Goal: Task Accomplishment & Management: Use online tool/utility

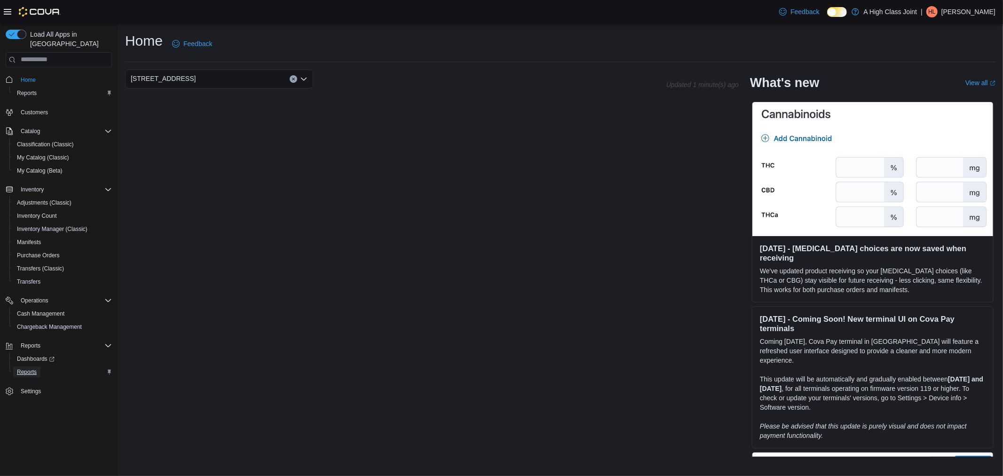
click at [26, 366] on span "Reports" at bounding box center [27, 371] width 20 height 11
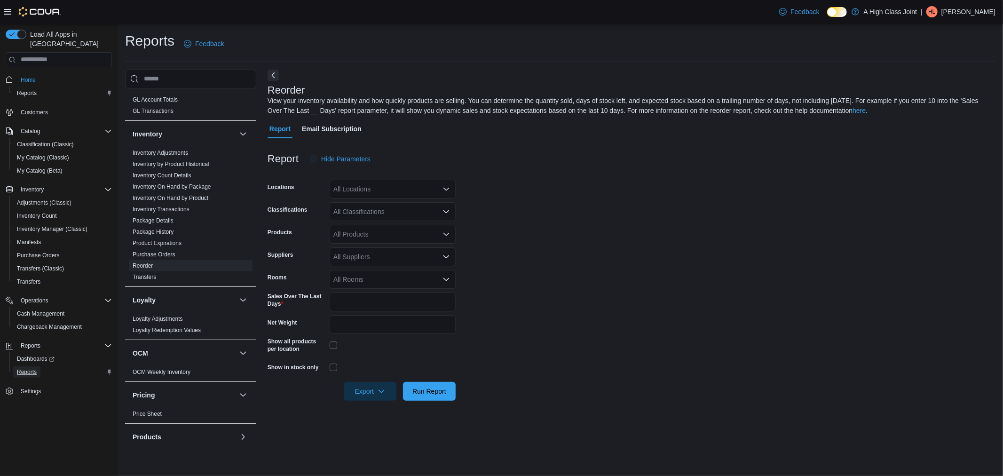
scroll to position [434, 0]
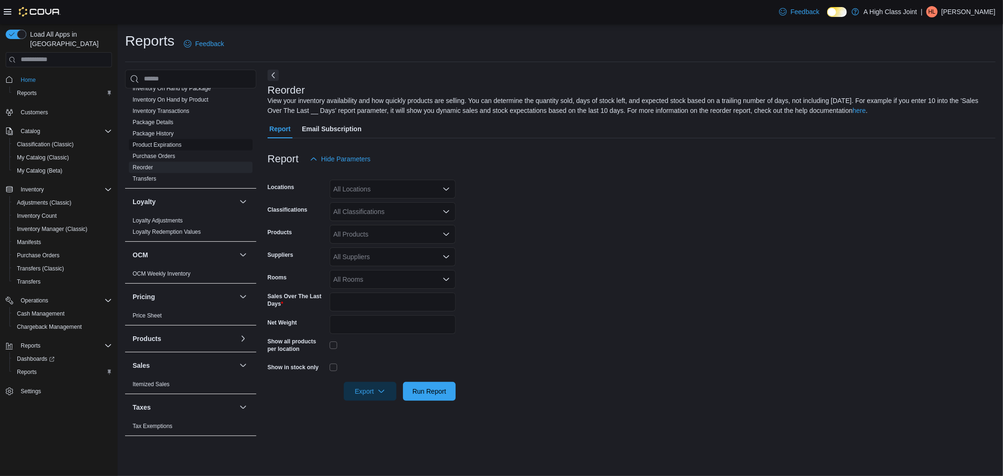
click at [153, 142] on link "Product Expirations" at bounding box center [157, 145] width 49 height 7
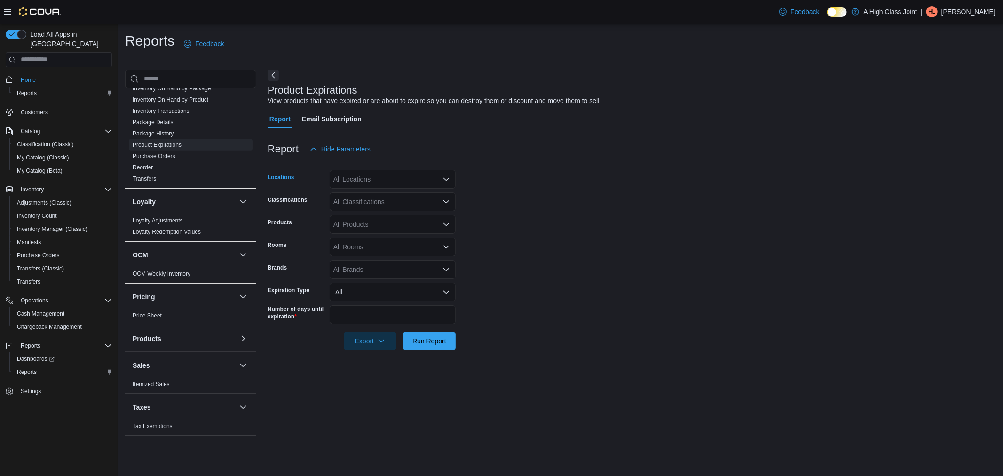
click at [386, 176] on div "All Locations" at bounding box center [393, 179] width 126 height 19
click at [384, 217] on span "[STREET_ADDRESS]" at bounding box center [382, 221] width 65 height 9
click at [369, 229] on div "All Products" at bounding box center [393, 224] width 126 height 19
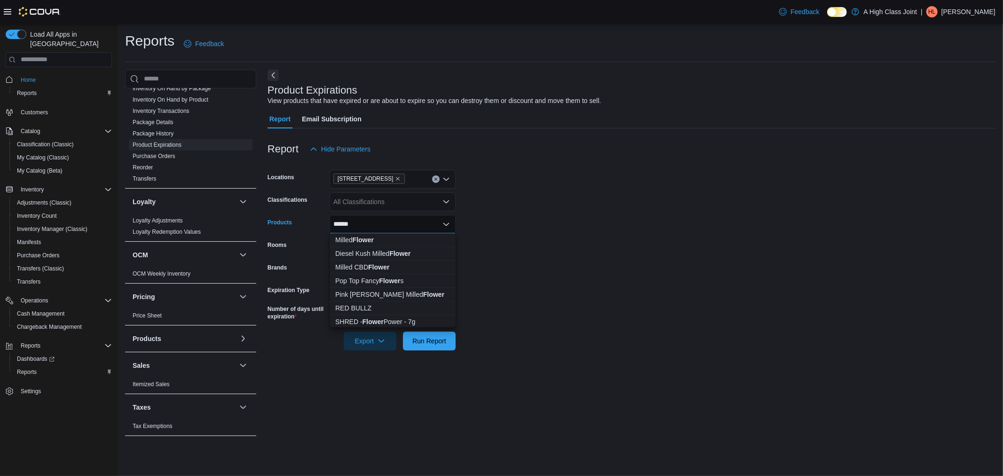
type input "******"
click at [438, 180] on button "Clear input" at bounding box center [436, 179] width 8 height 8
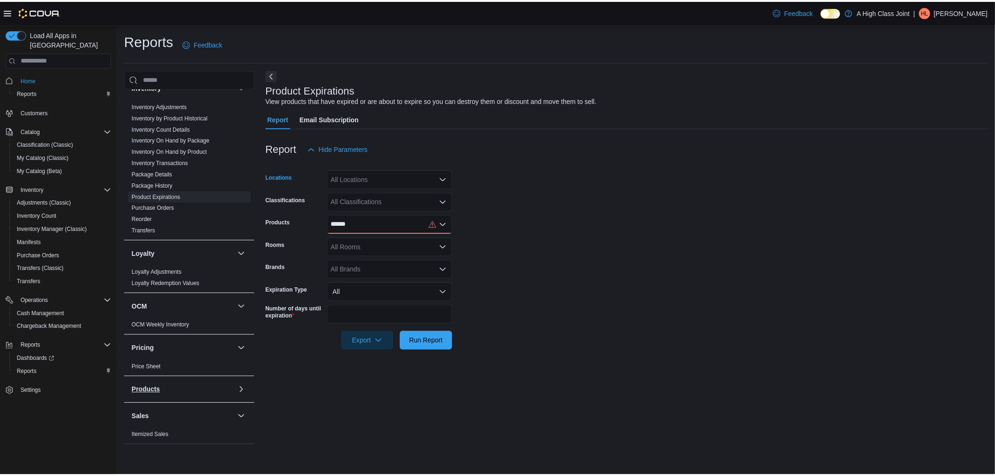
scroll to position [329, 0]
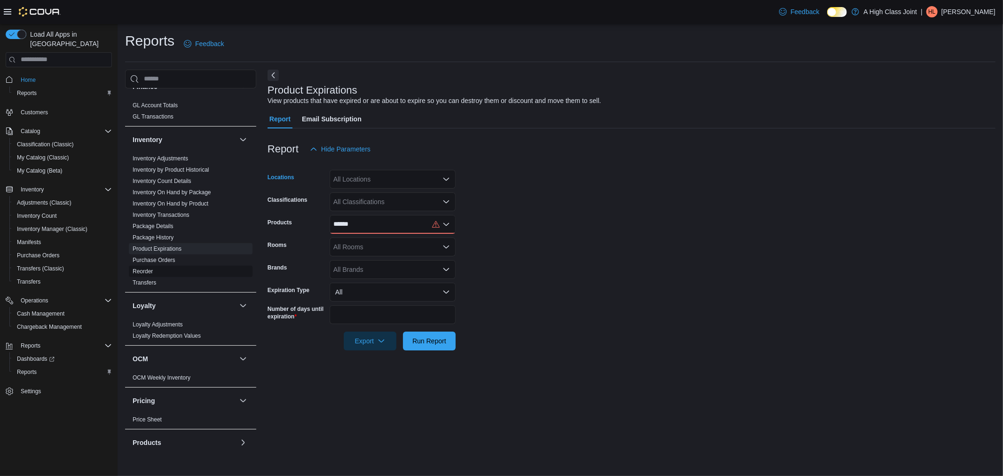
click at [140, 270] on link "Reorder" at bounding box center [143, 271] width 20 height 7
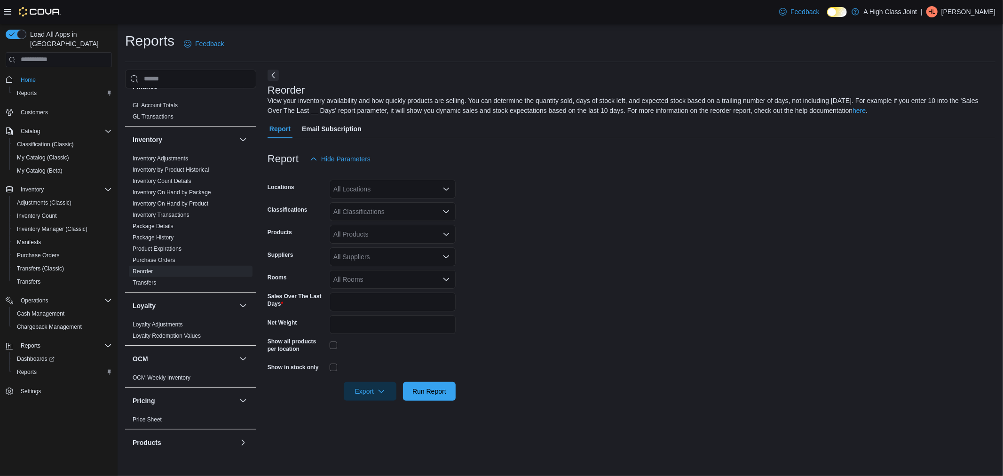
click at [372, 189] on div "All Locations" at bounding box center [393, 189] width 126 height 19
click at [373, 228] on span "[STREET_ADDRESS]" at bounding box center [382, 231] width 65 height 9
click at [411, 238] on div "All Products" at bounding box center [393, 234] width 126 height 19
click at [446, 229] on div "All Products" at bounding box center [393, 234] width 126 height 19
click at [445, 233] on icon "Close list of options" at bounding box center [447, 234] width 8 height 8
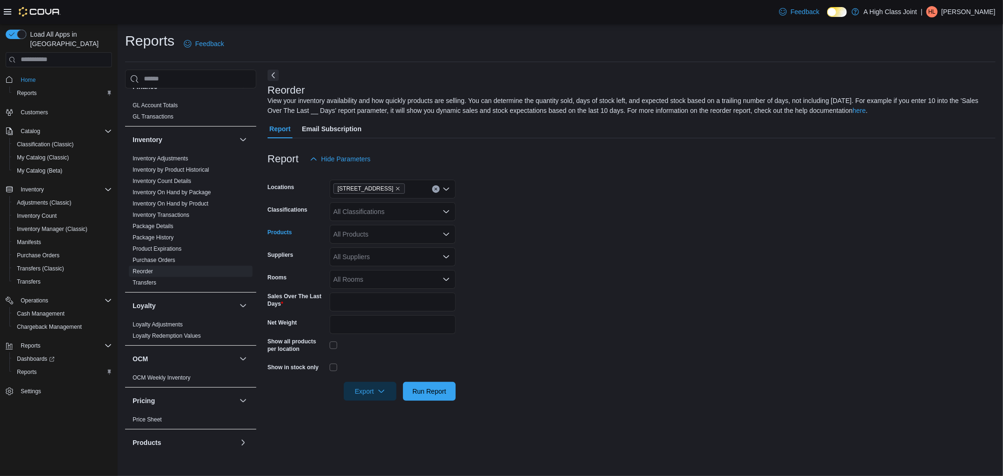
click at [410, 231] on div "All Products" at bounding box center [393, 234] width 126 height 19
click at [407, 208] on div "All Classifications" at bounding box center [393, 211] width 126 height 19
click at [372, 239] on div "Flower" at bounding box center [392, 240] width 115 height 9
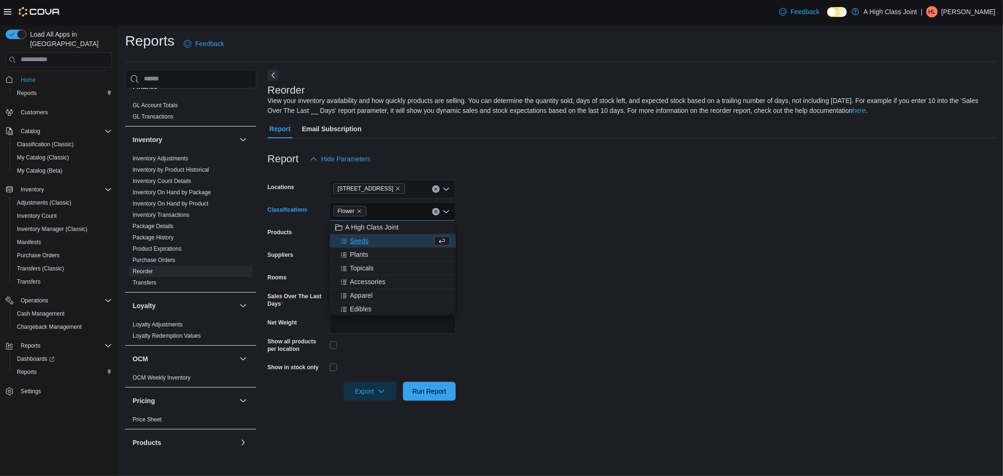
click at [546, 203] on form "Locations [STREET_ADDRESS] Classifications Flower Combo box. Selected. Flower. …" at bounding box center [632, 284] width 728 height 232
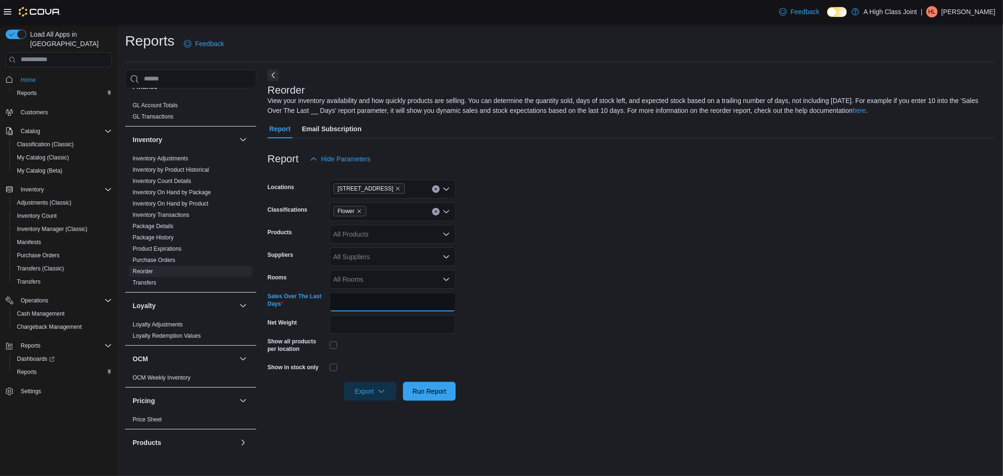
click at [429, 303] on input "*" at bounding box center [393, 302] width 126 height 19
click at [418, 297] on input "*" at bounding box center [393, 302] width 126 height 19
drag, startPoint x: 427, startPoint y: 300, endPoint x: 68, endPoint y: 190, distance: 375.3
click at [55, 202] on div "Load All Apps in New Hub Home Reports Customers Catalog Classification (Classic…" at bounding box center [501, 250] width 1003 height 452
type input "**"
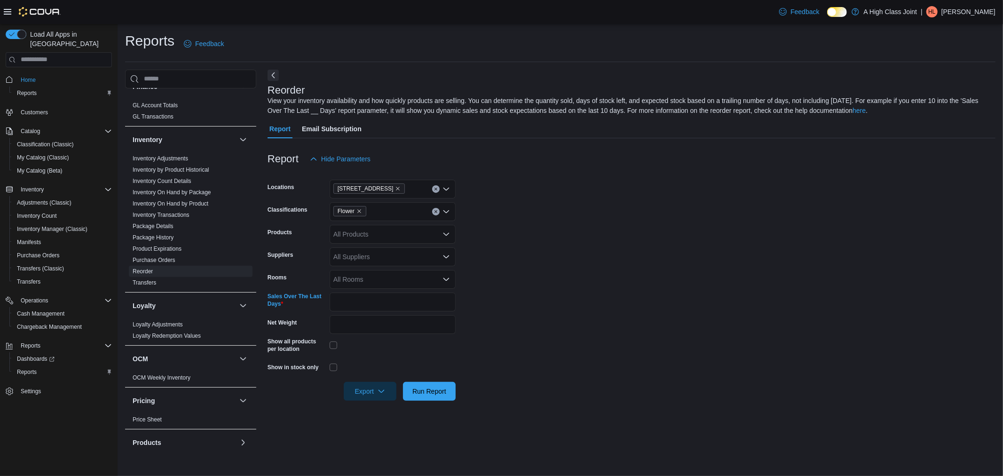
drag, startPoint x: 570, startPoint y: 236, endPoint x: 502, endPoint y: 275, distance: 79.0
click at [570, 236] on form "Locations [GEOGRAPHIC_DATA] Classifications Flower Products All Products Suppli…" at bounding box center [632, 284] width 728 height 232
click at [388, 320] on input "Net Weight" at bounding box center [393, 324] width 126 height 19
type input "*"
click at [793, 410] on div at bounding box center [632, 406] width 728 height 11
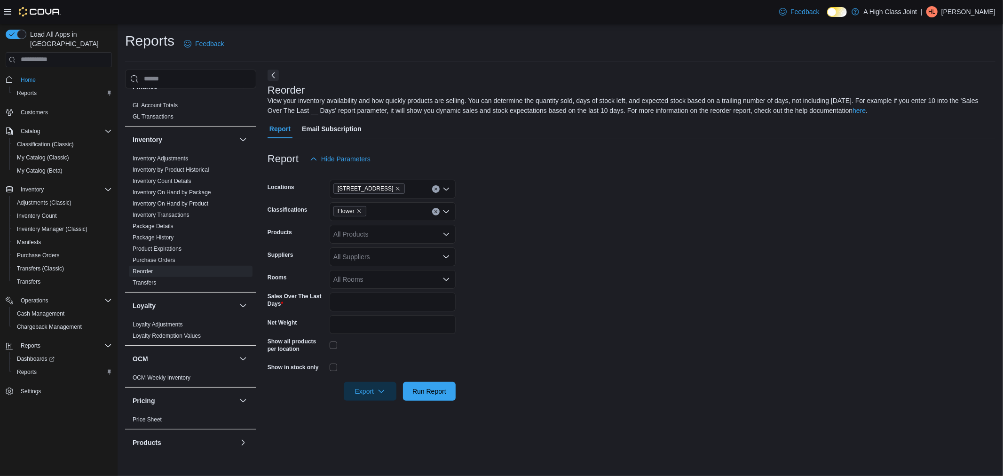
click at [337, 364] on div at bounding box center [393, 368] width 126 height 8
click at [429, 391] on span "Run Report" at bounding box center [429, 390] width 34 height 9
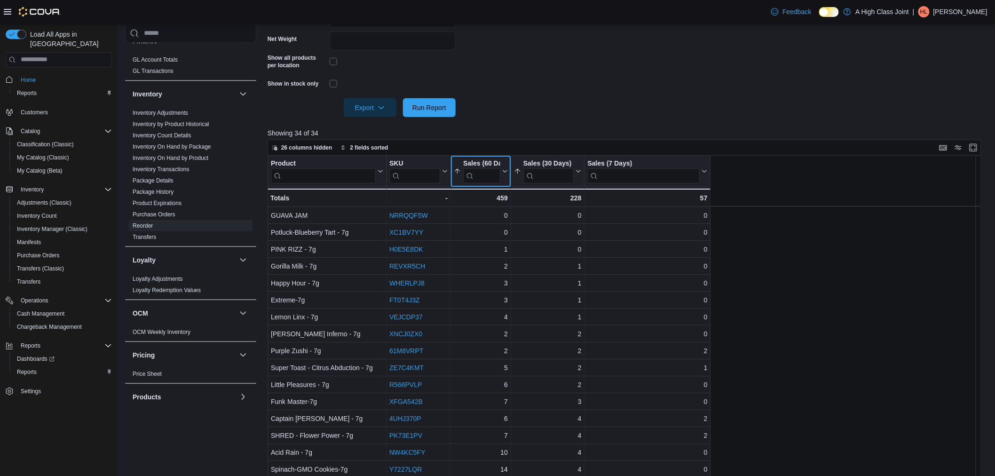
click at [501, 171] on icon at bounding box center [504, 171] width 8 height 6
click at [490, 209] on span "Sort Low-High" at bounding box center [487, 208] width 36 height 8
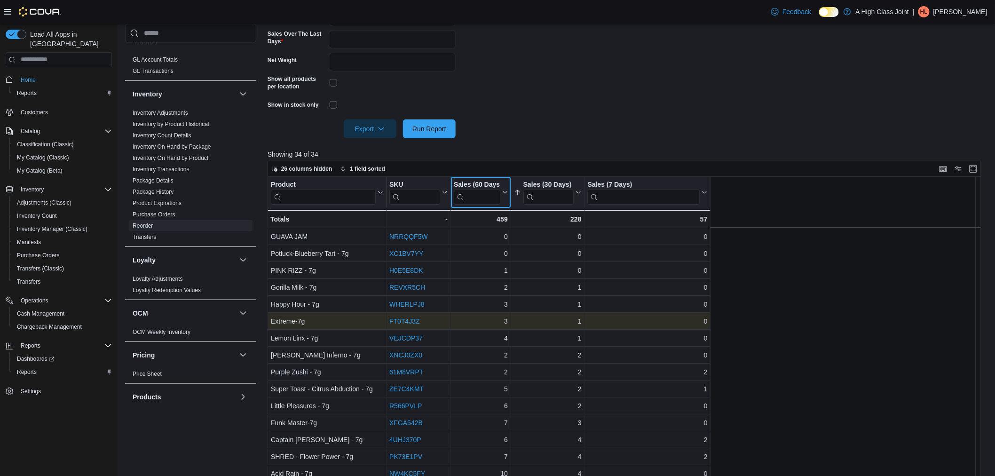
scroll to position [336, 0]
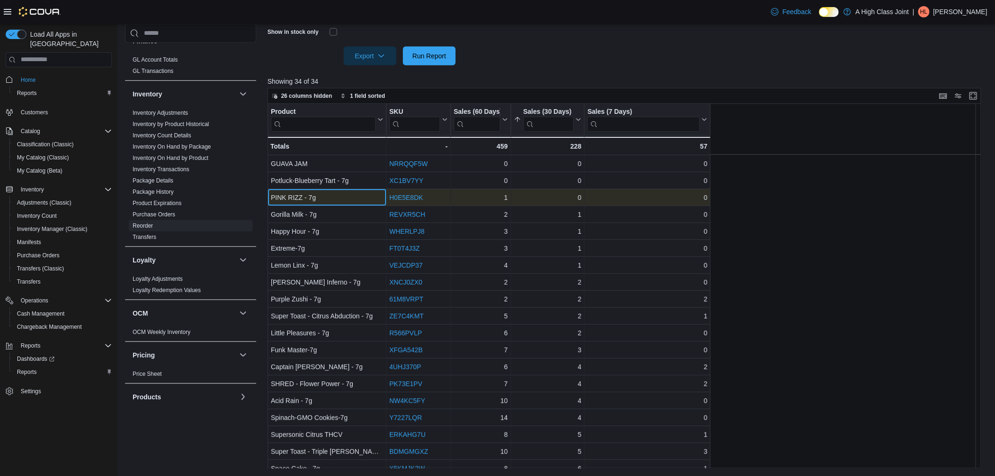
click at [298, 198] on div "PINK RIZZ - 7g" at bounding box center [327, 197] width 112 height 11
click at [403, 197] on link "H0E5E8DK" at bounding box center [406, 198] width 34 height 8
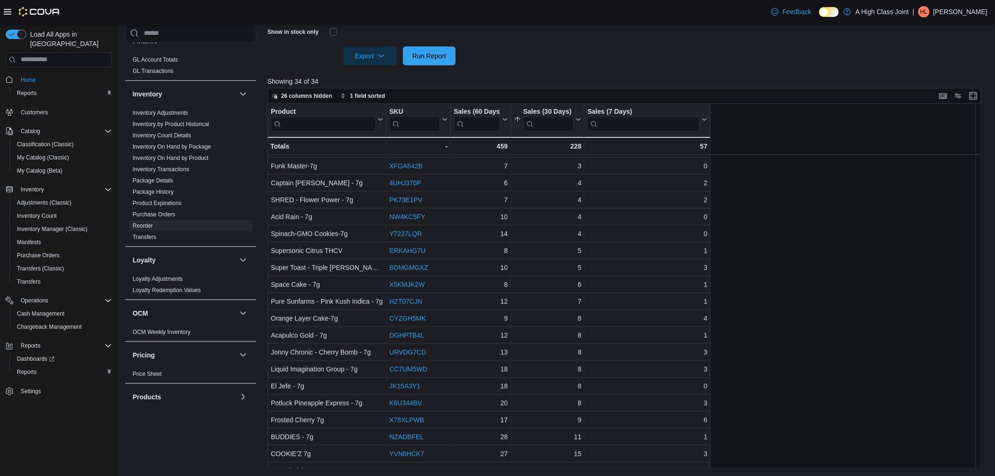
scroll to position [0, 0]
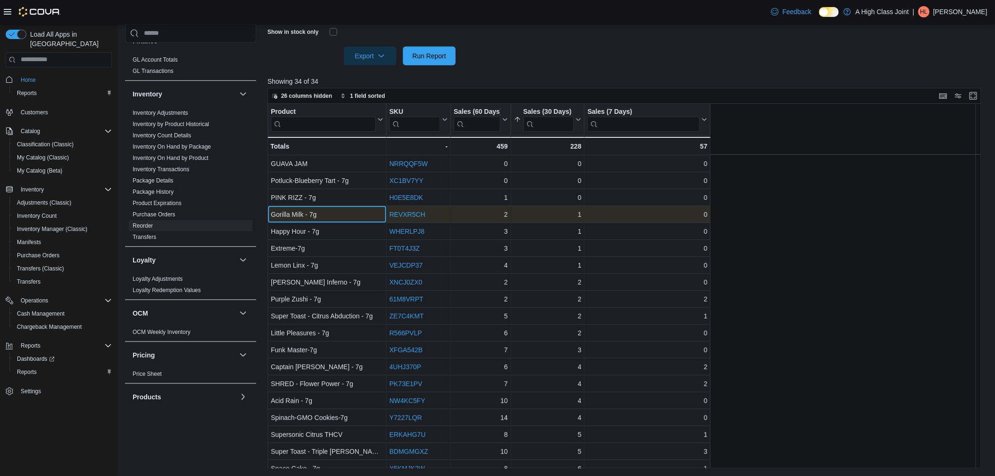
drag, startPoint x: 372, startPoint y: 211, endPoint x: 375, endPoint y: 216, distance: 6.8
click at [375, 216] on div "Gorilla Milk - 7g" at bounding box center [327, 214] width 112 height 11
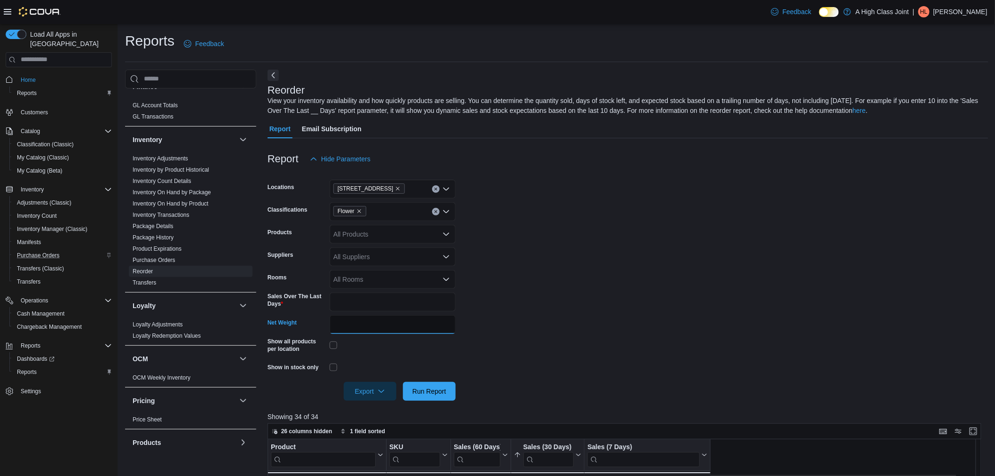
drag, startPoint x: 364, startPoint y: 322, endPoint x: 86, endPoint y: 247, distance: 287.9
click at [86, 247] on div "Load All Apps in New Hub Home Reports Customers Catalog Classification (Classic…" at bounding box center [497, 418] width 995 height 788
click at [430, 394] on span "Run Report" at bounding box center [429, 390] width 34 height 9
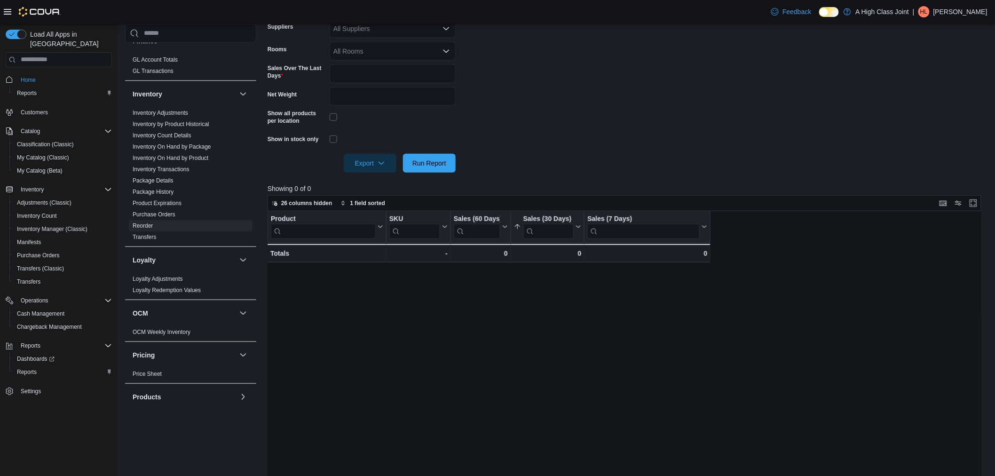
scroll to position [127, 0]
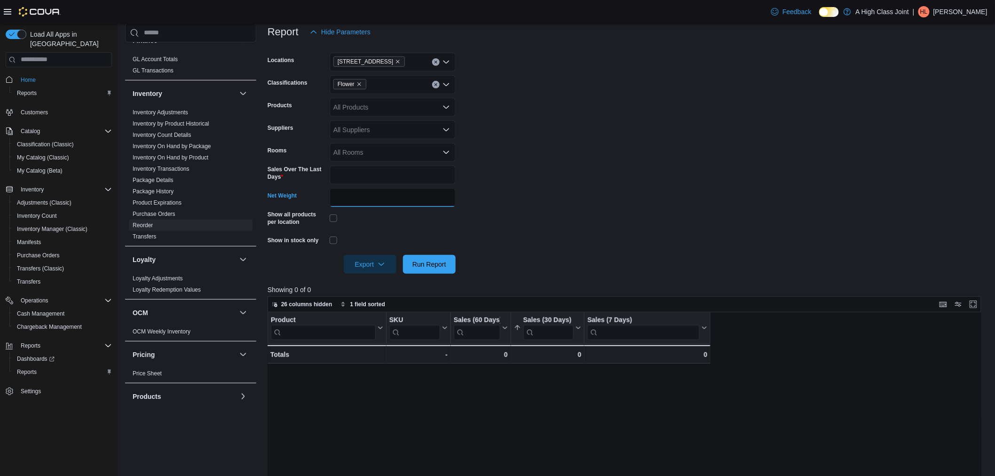
click at [371, 195] on input "***" at bounding box center [393, 197] width 126 height 19
type input "*"
click at [429, 271] on span "Run Report" at bounding box center [429, 263] width 41 height 19
drag, startPoint x: 391, startPoint y: 196, endPoint x: 106, endPoint y: 163, distance: 286.9
click at [107, 164] on div "Load All Apps in New Hub Home Reports Customers Catalog Classification (Classic…" at bounding box center [497, 291] width 995 height 788
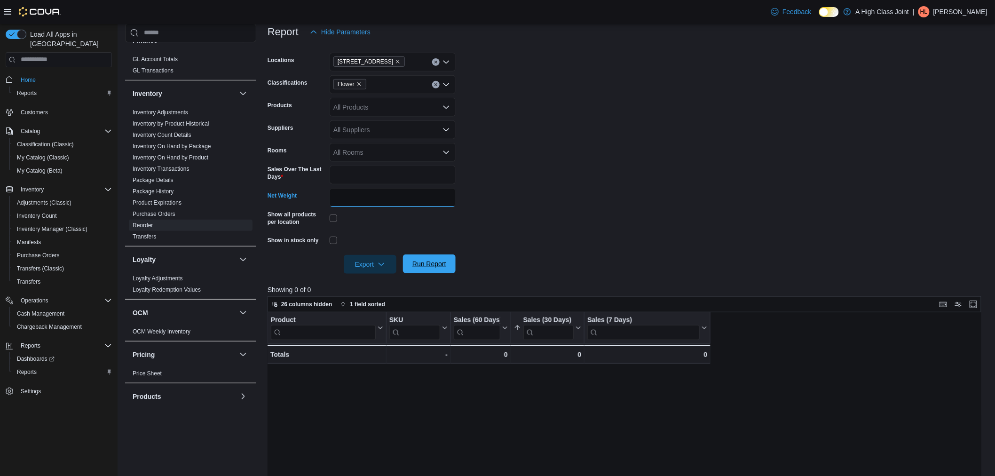
type input "**"
click at [434, 259] on span "Run Report" at bounding box center [429, 263] width 41 height 19
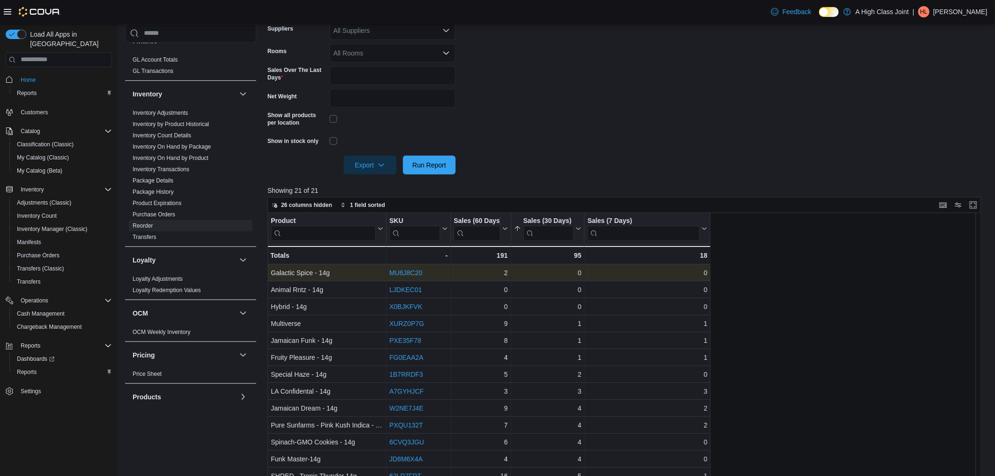
scroll to position [284, 0]
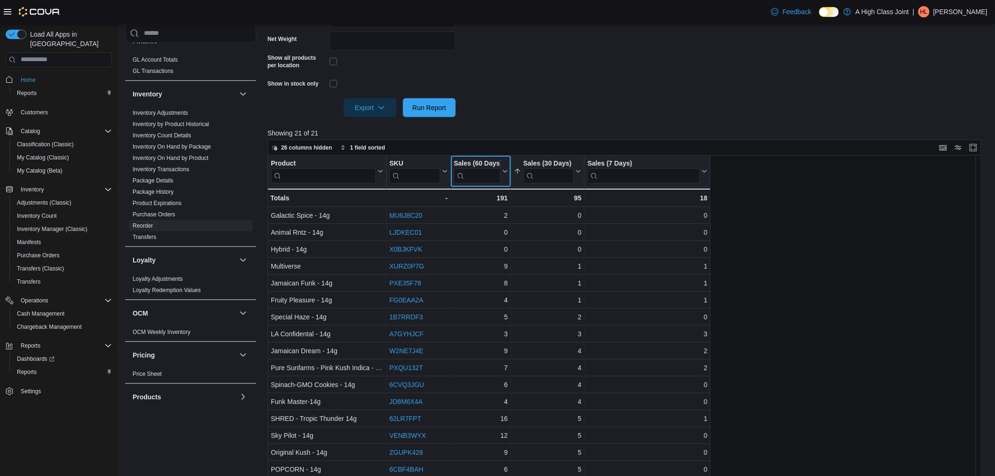
click at [501, 173] on icon at bounding box center [504, 171] width 8 height 6
click at [491, 208] on span "Sort Low-High" at bounding box center [487, 208] width 36 height 8
click at [910, 263] on div "Product Click to view column header actions SKU Click to view column header act…" at bounding box center [628, 338] width 721 height 365
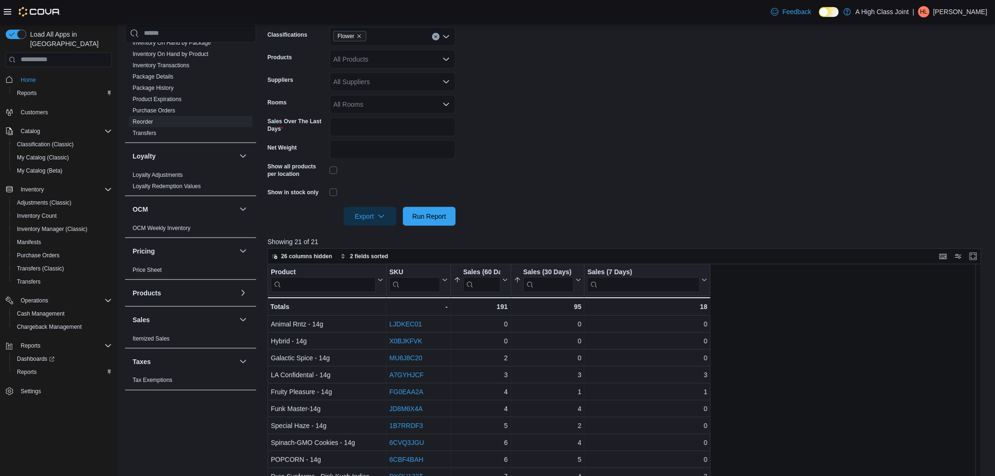
scroll to position [0, 0]
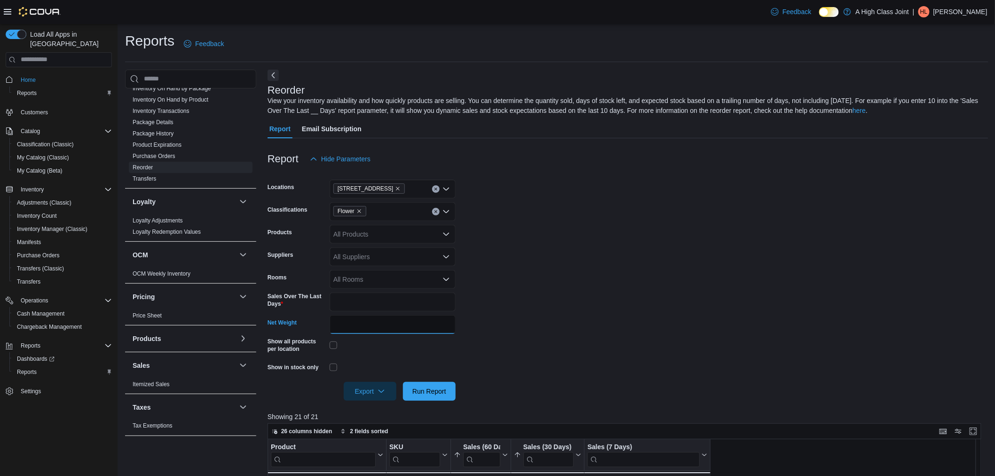
drag, startPoint x: 342, startPoint y: 319, endPoint x: 240, endPoint y: 308, distance: 102.2
click at [240, 308] on div "Cash Management Cash Management Cash Out Details Cova Pay Canada Fee and Settle…" at bounding box center [556, 437] width 863 height 735
click at [429, 390] on span "Run Report" at bounding box center [429, 390] width 34 height 9
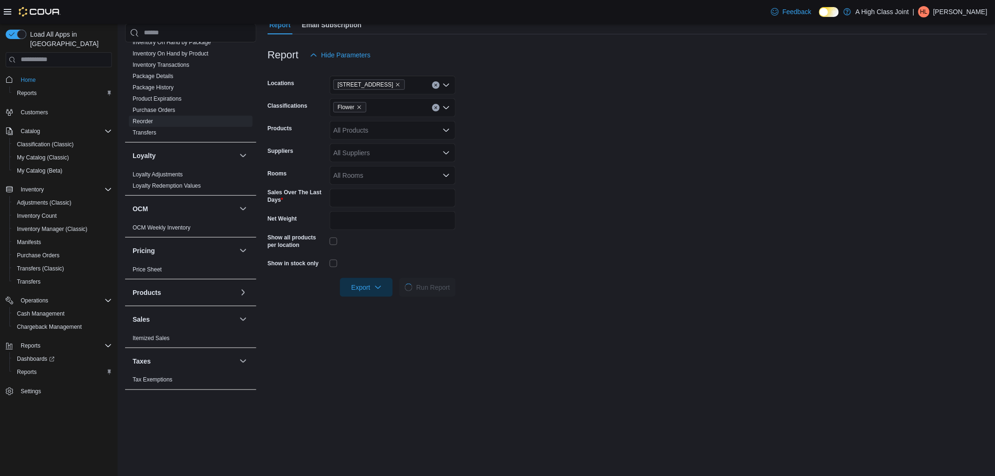
scroll to position [104, 0]
